Goal: Task Accomplishment & Management: Use online tool/utility

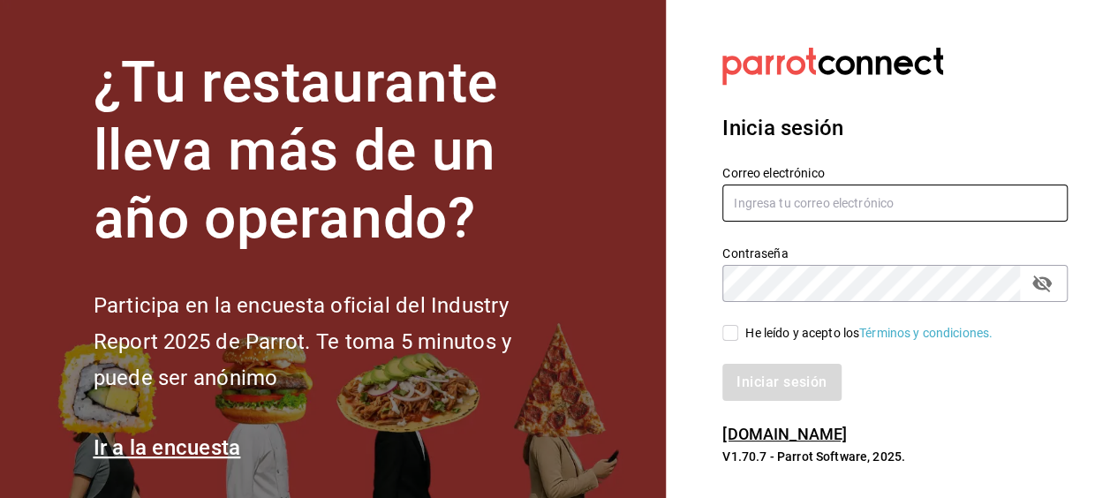
type input "[PERSON_NAME][EMAIL_ADDRESS][PERSON_NAME][DOMAIN_NAME]"
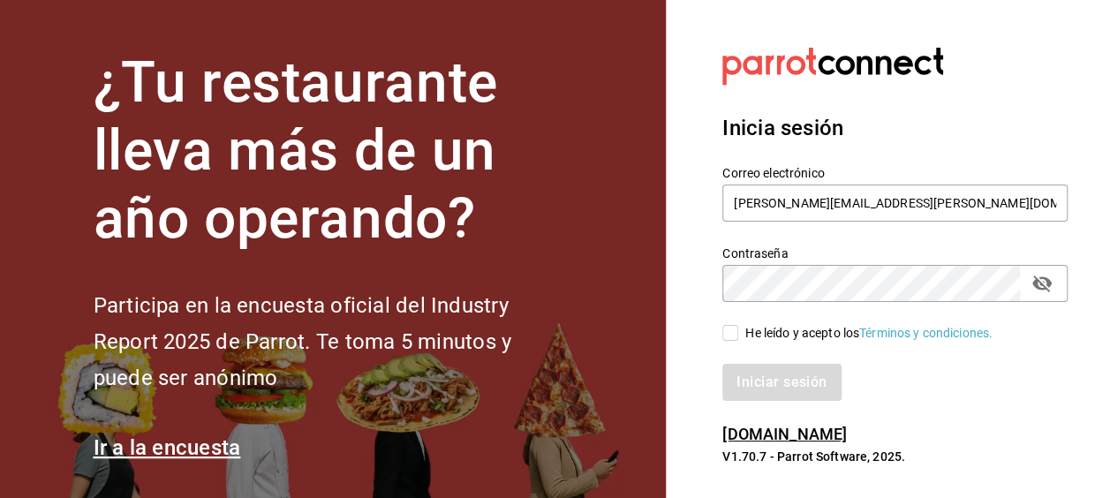
click at [729, 343] on div "Iniciar sesión" at bounding box center [884, 372] width 366 height 58
click at [733, 338] on input "He leído y acepto los Términos y condiciones." at bounding box center [730, 333] width 16 height 16
checkbox input "true"
click at [761, 386] on button "Iniciar sesión" at bounding box center [782, 382] width 120 height 37
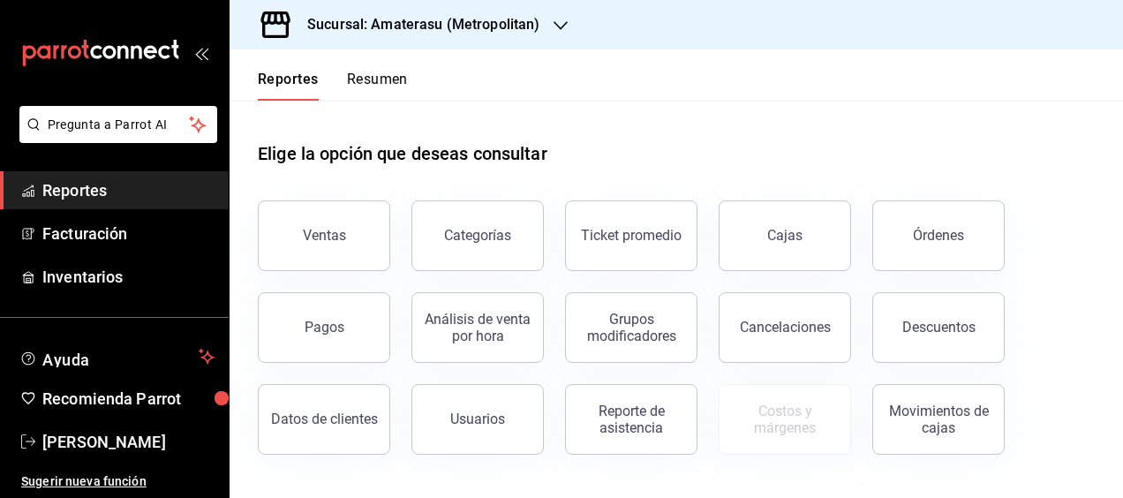
click at [311, 238] on div "Ventas" at bounding box center [324, 235] width 43 height 17
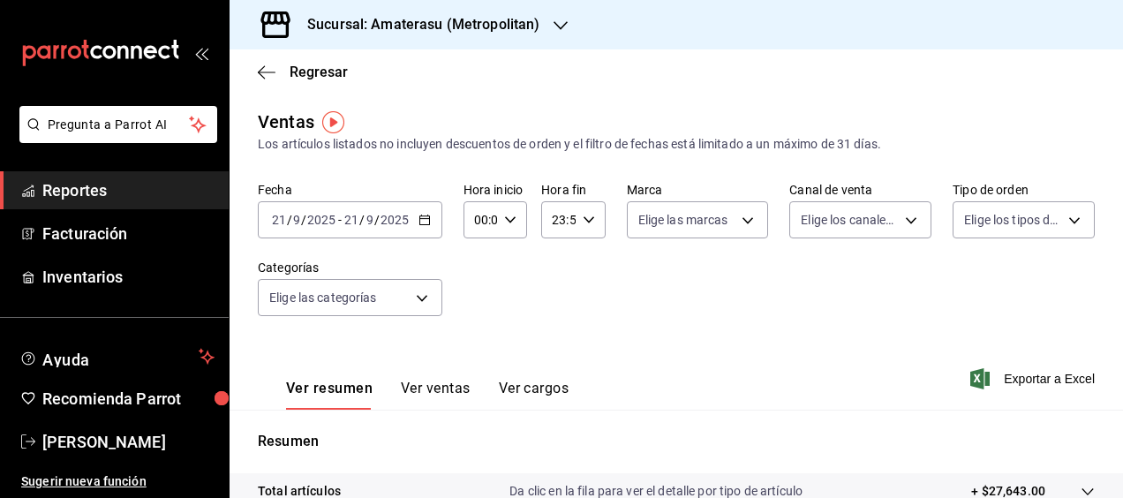
click at [426, 219] on icon "button" at bounding box center [425, 220] width 12 height 12
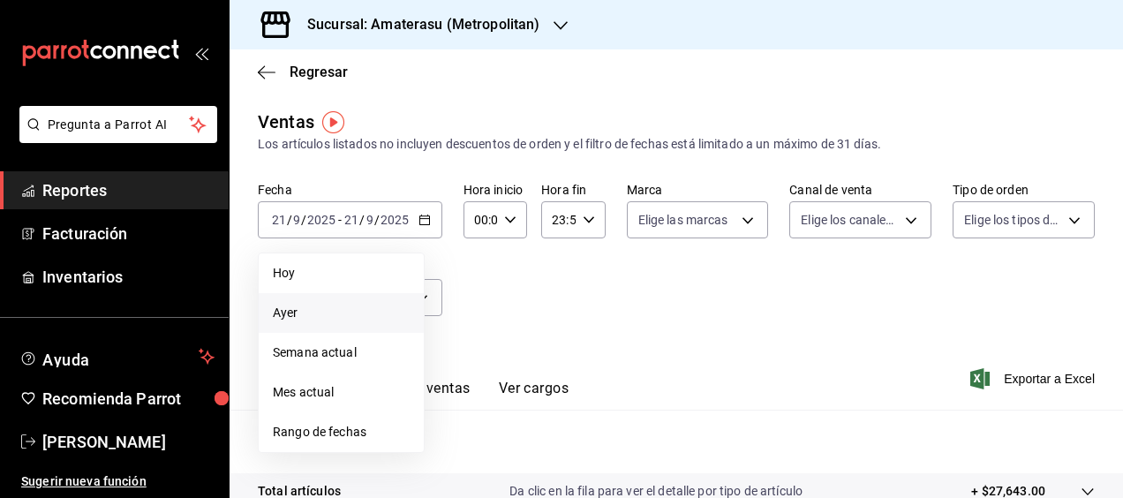
click at [327, 325] on li "Ayer" at bounding box center [341, 313] width 165 height 40
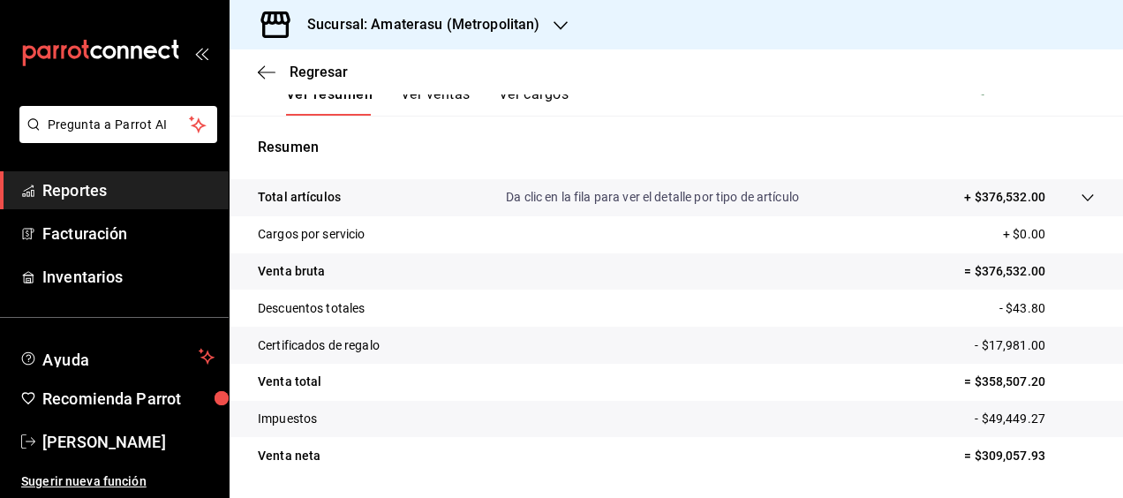
scroll to position [348, 0]
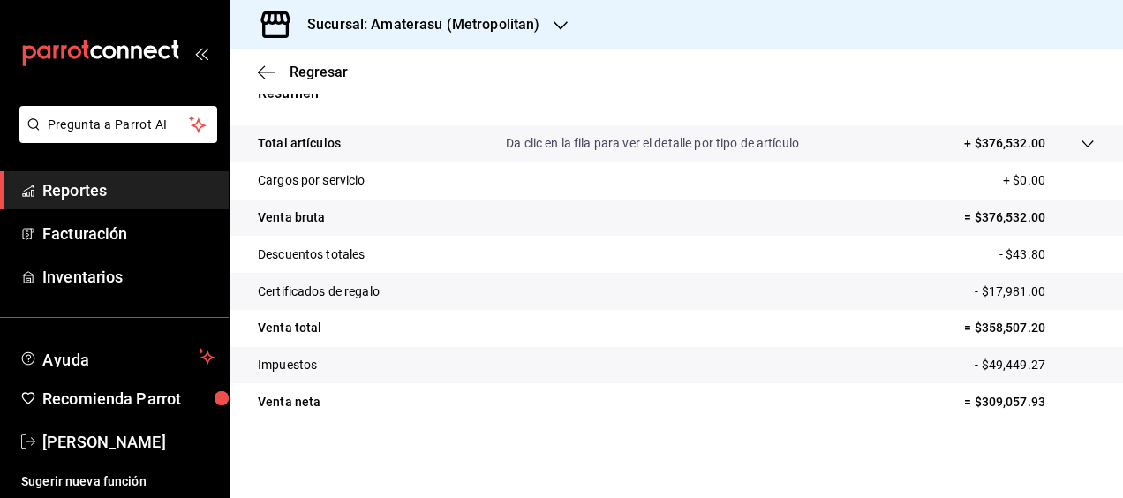
click at [560, 23] on icon "button" at bounding box center [561, 26] width 14 height 14
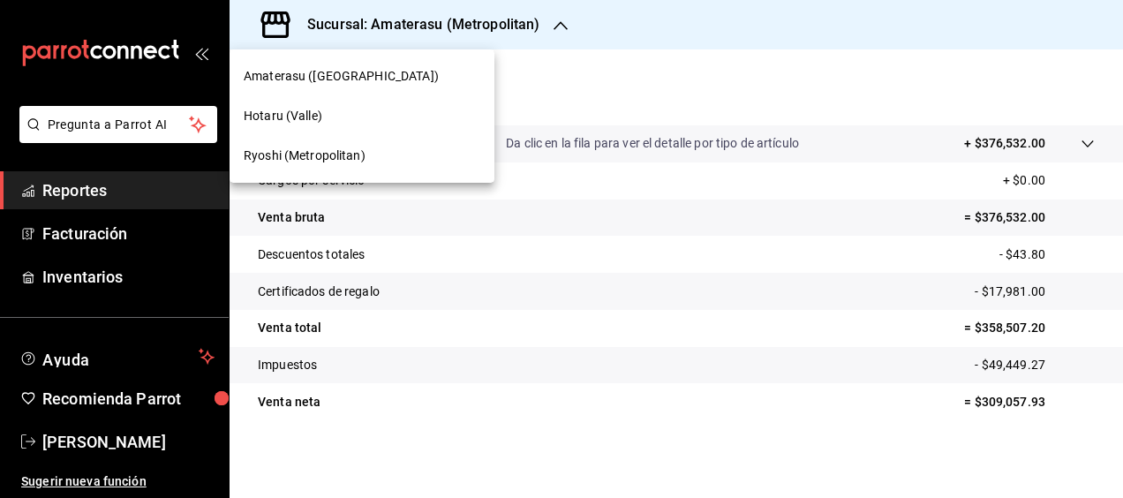
click at [319, 155] on span "Ryoshi (Metropolitan)" at bounding box center [305, 156] width 122 height 19
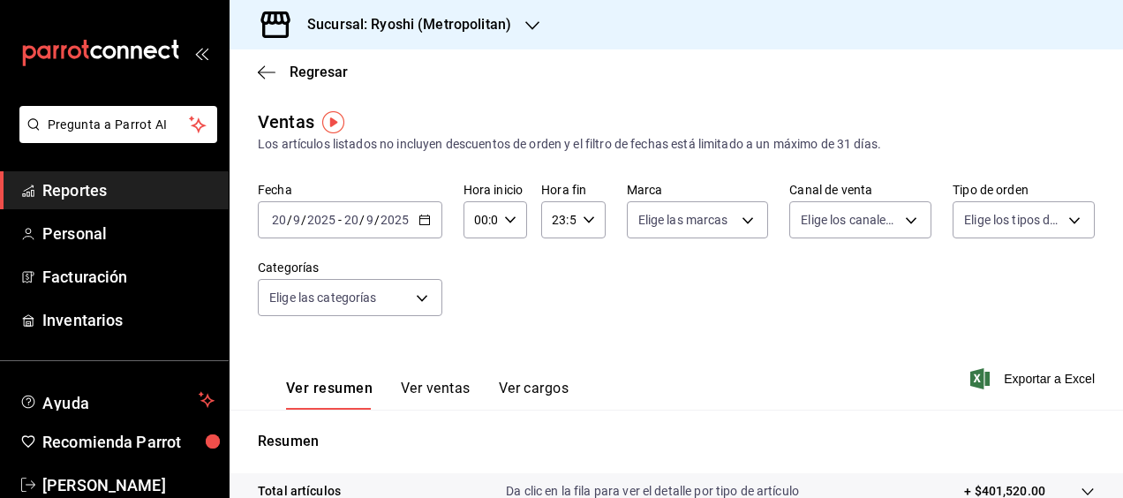
click at [422, 220] on icon "button" at bounding box center [425, 220] width 12 height 12
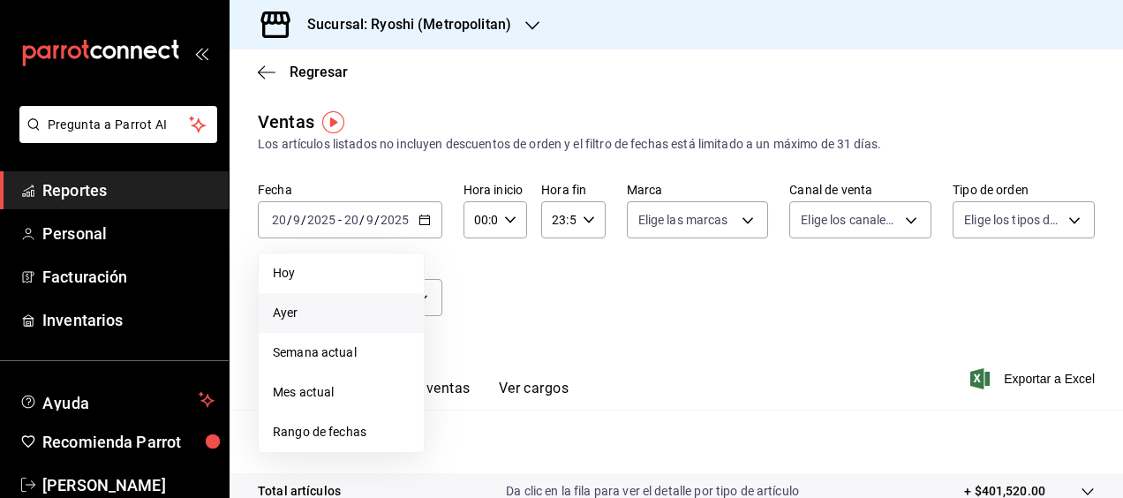
click at [309, 308] on span "Ayer" at bounding box center [341, 313] width 137 height 19
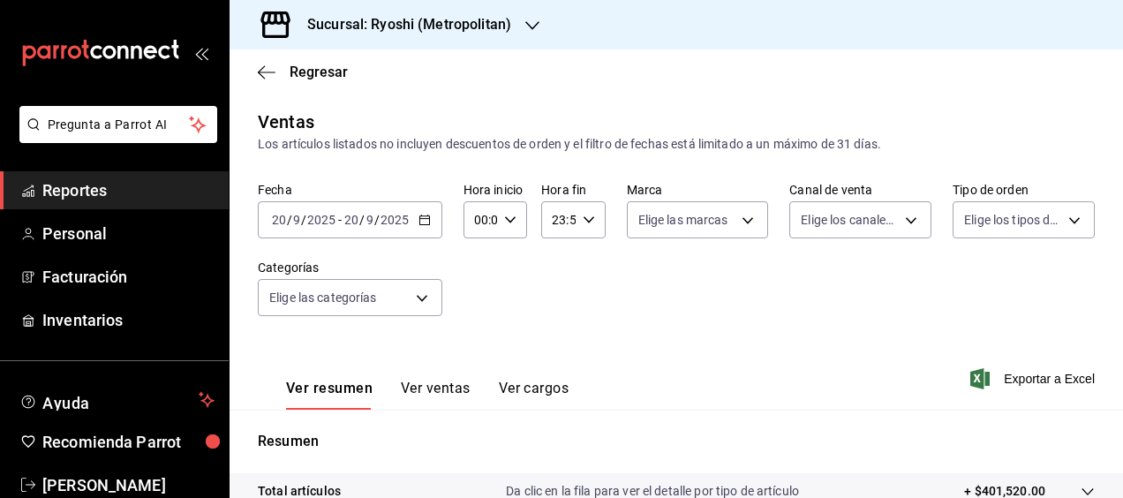
scroll to position [348, 0]
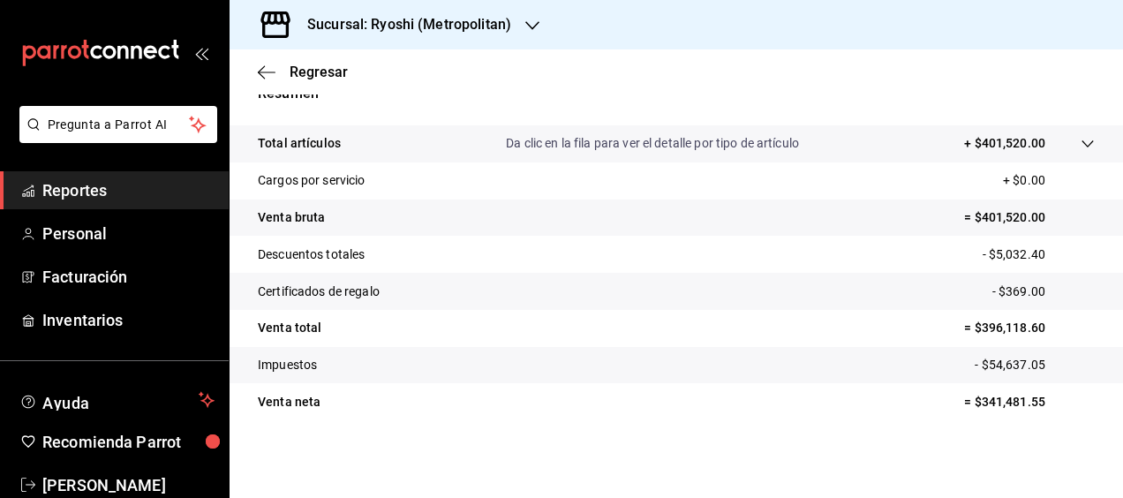
click at [528, 19] on icon "button" at bounding box center [532, 26] width 14 height 14
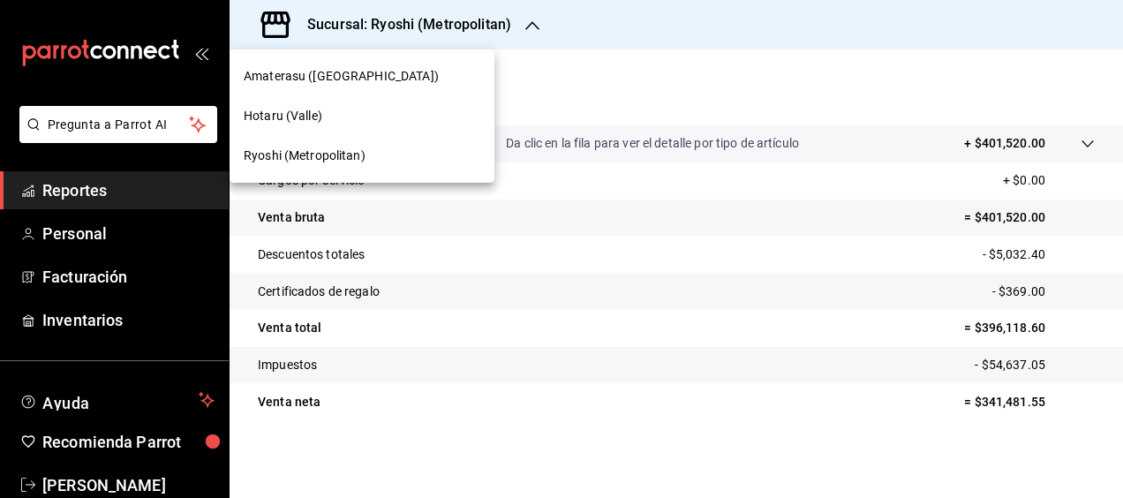
click at [300, 111] on span "Hotaru (Valle)" at bounding box center [283, 116] width 79 height 19
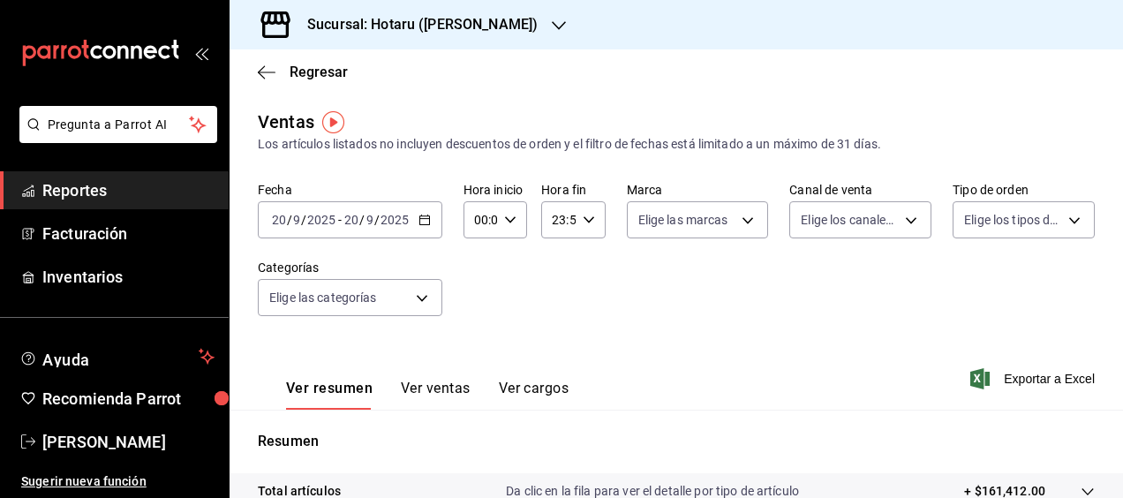
click at [424, 216] on icon "button" at bounding box center [425, 220] width 12 height 12
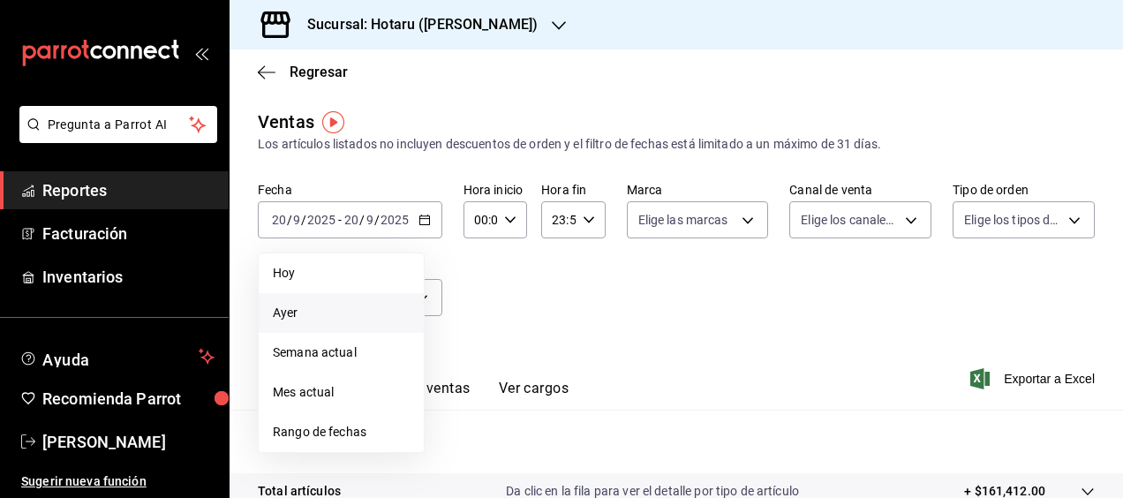
click at [323, 306] on span "Ayer" at bounding box center [341, 313] width 137 height 19
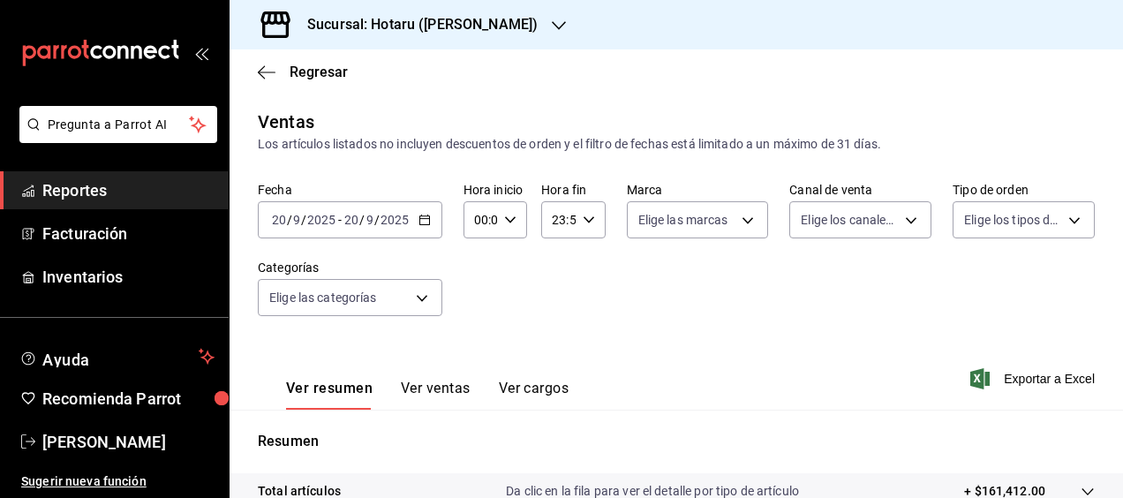
scroll to position [348, 0]
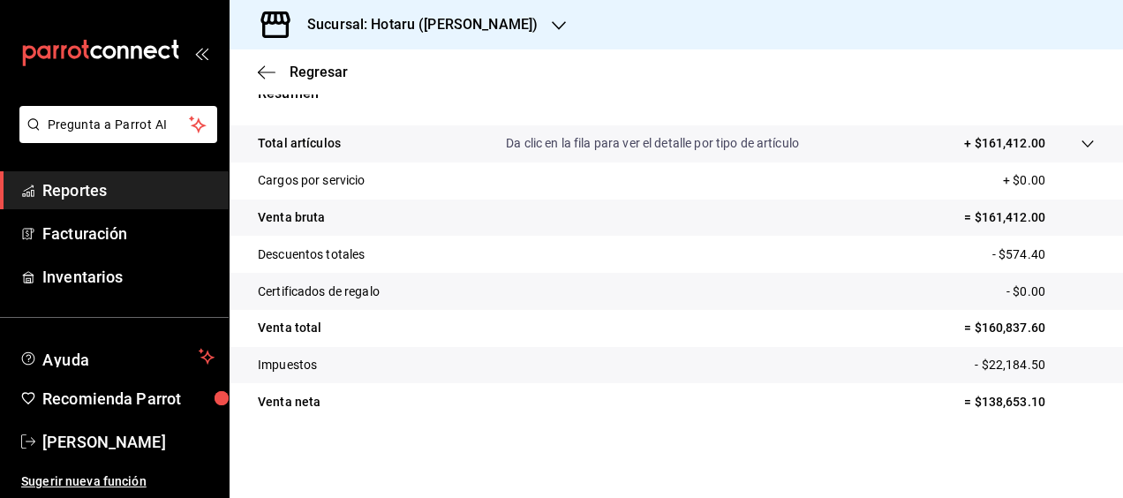
click at [552, 34] on div at bounding box center [559, 25] width 14 height 19
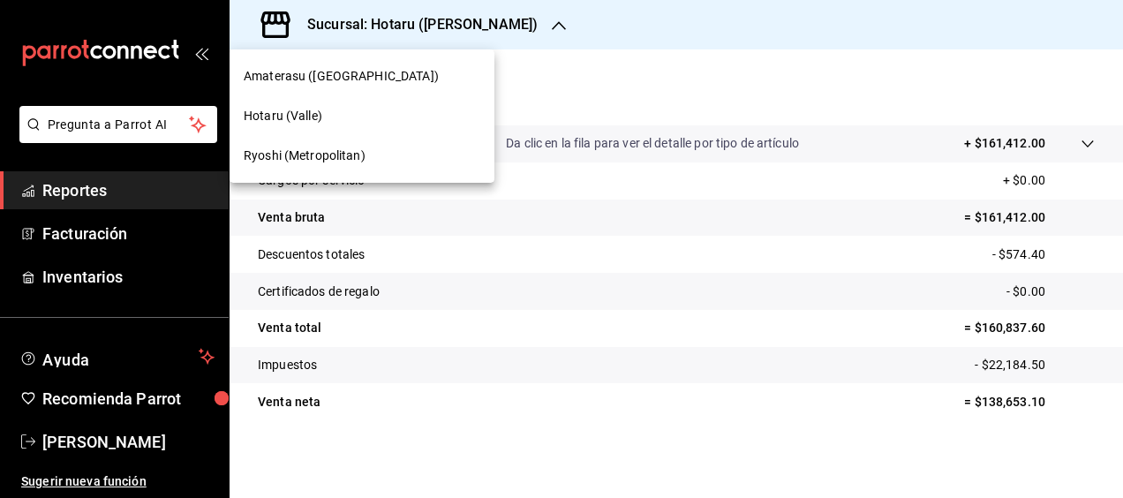
click at [313, 148] on span "Ryoshi (Metropolitan)" at bounding box center [305, 156] width 122 height 19
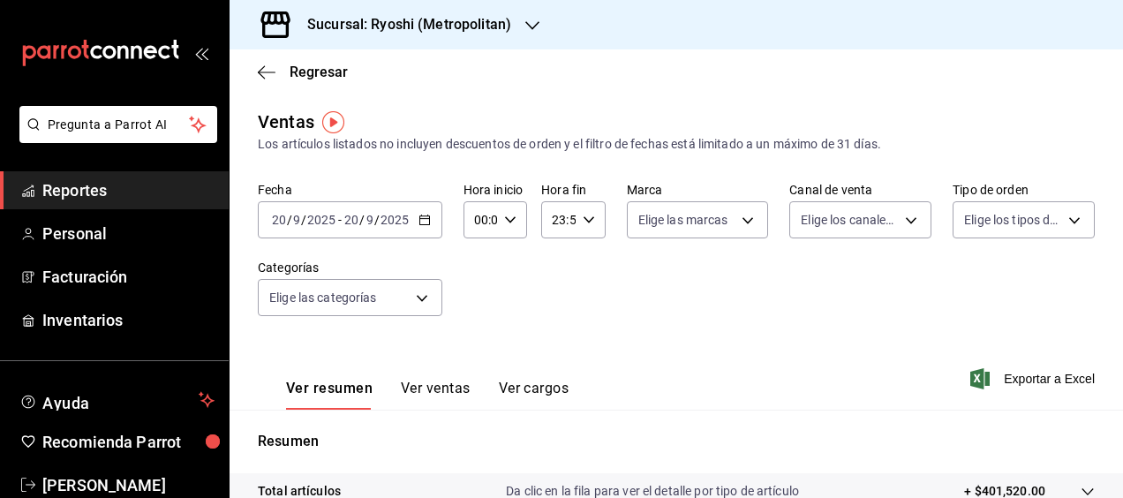
click at [424, 221] on icon "button" at bounding box center [425, 220] width 12 height 12
click at [515, 279] on div "Fecha 2025-09-20 20 / 9 / 2025 - 2025-09-20 20 / 9 / 2025 Hora inicio 00:00 Hor…" at bounding box center [676, 259] width 837 height 155
click at [428, 224] on icon "button" at bounding box center [425, 220] width 12 height 12
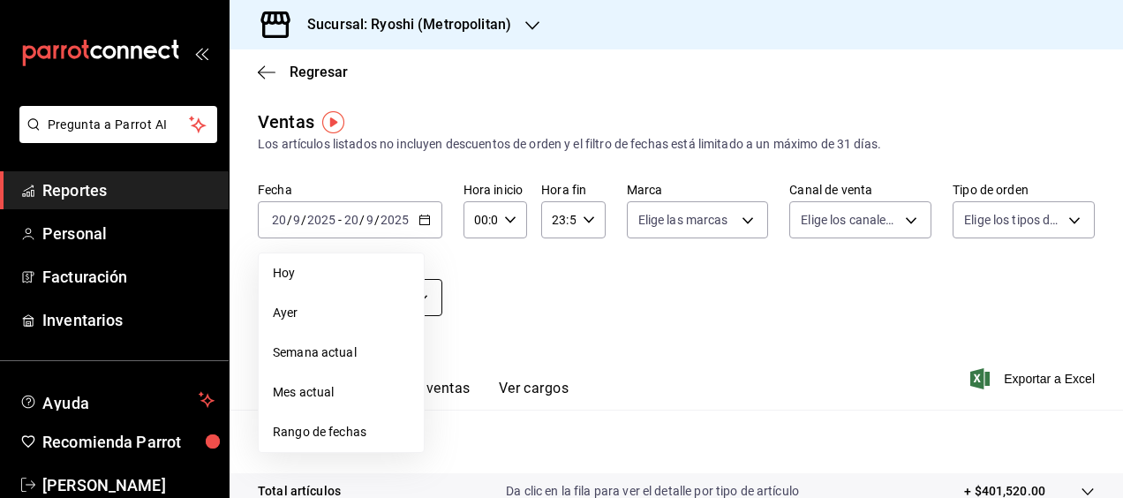
drag, startPoint x: 351, startPoint y: 309, endPoint x: 342, endPoint y: 308, distance: 9.8
click at [341, 313] on span "Ayer" at bounding box center [341, 313] width 137 height 19
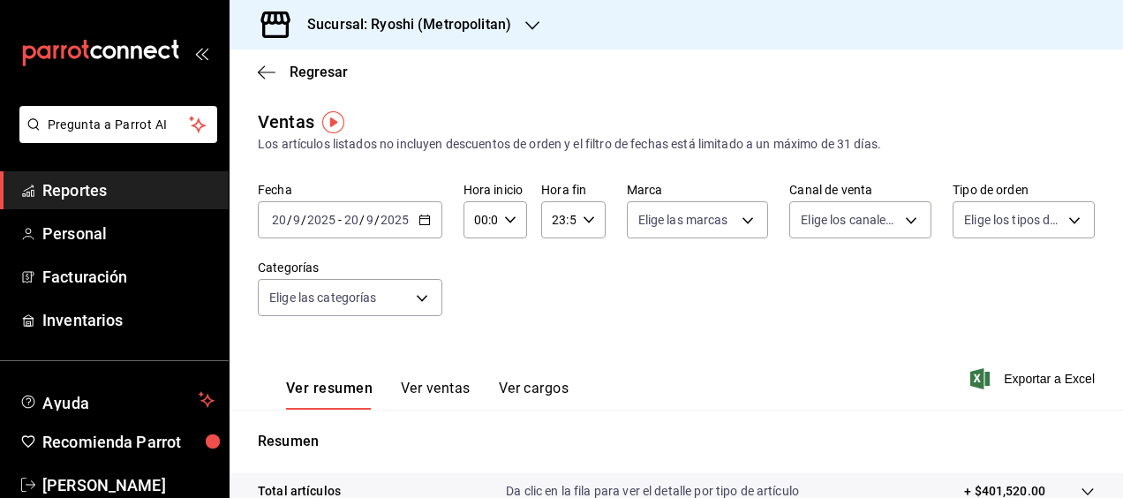
click at [989, 359] on div "Ver resumen Ver ventas Ver cargos Exportar a Excel" at bounding box center [677, 373] width 894 height 72
click at [1003, 381] on span "Exportar a Excel" at bounding box center [1034, 378] width 121 height 21
